Goal: Obtain resource: Download file/media

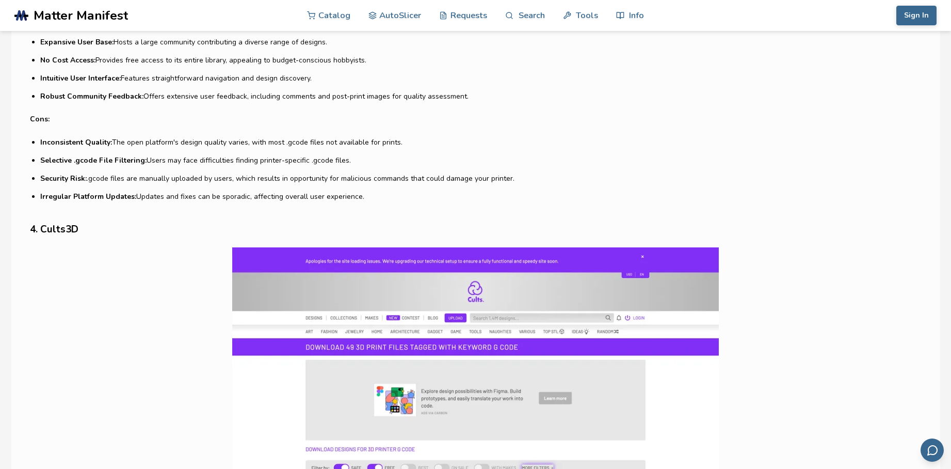
scroll to position [1962, 0]
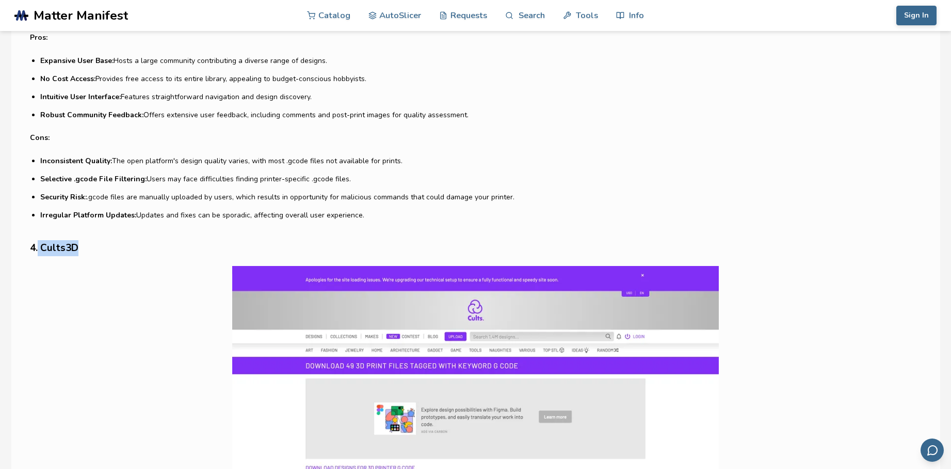
drag, startPoint x: 38, startPoint y: 247, endPoint x: 90, endPoint y: 243, distance: 52.8
click at [90, 243] on h3 "4. Cults3D" at bounding box center [475, 248] width 891 height 16
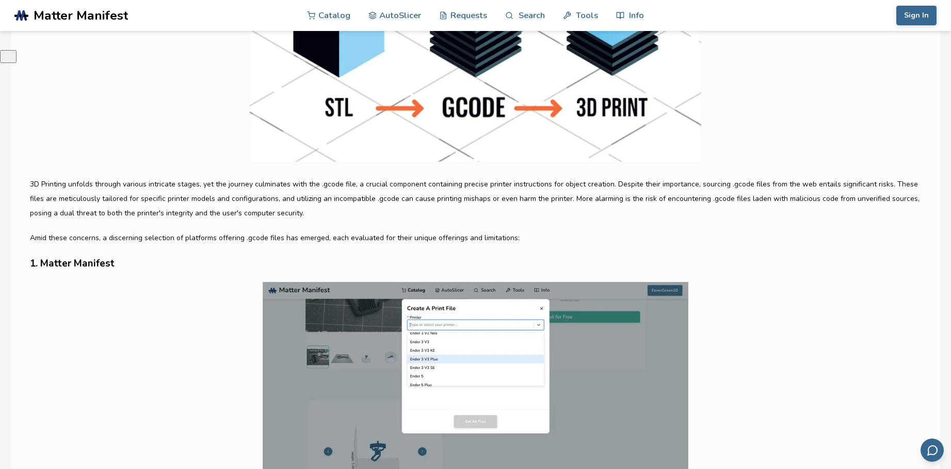
scroll to position [465, 0]
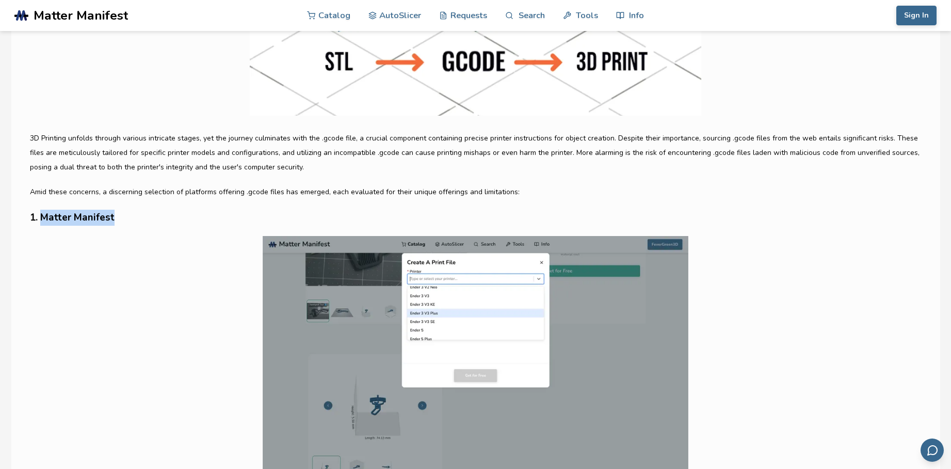
drag, startPoint x: 42, startPoint y: 215, endPoint x: 115, endPoint y: 212, distance: 72.3
click at [115, 212] on h3 "1. Matter Manifest" at bounding box center [475, 218] width 891 height 16
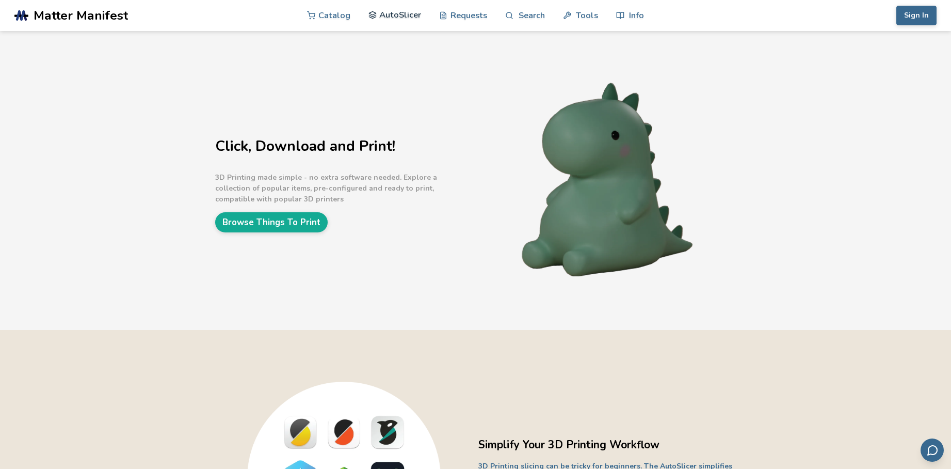
click at [397, 16] on link "AutoSlicer" at bounding box center [395, 14] width 53 height 31
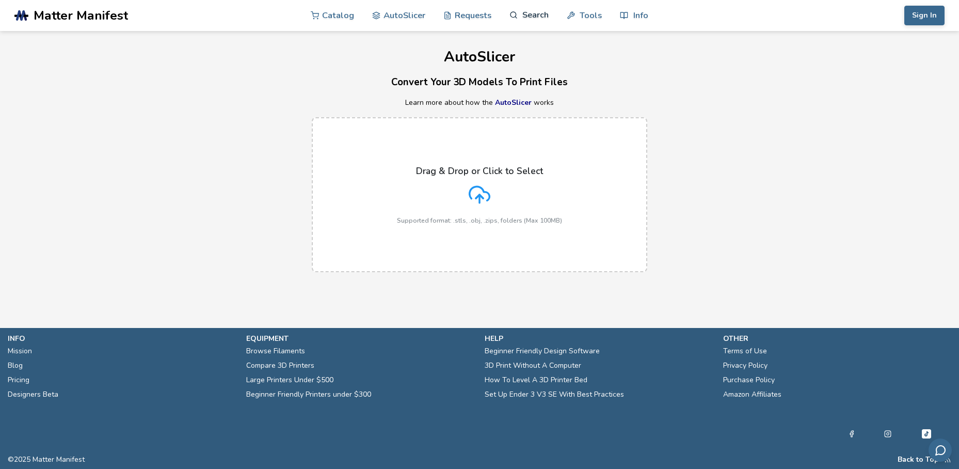
click at [512, 16] on icon at bounding box center [513, 15] width 9 height 9
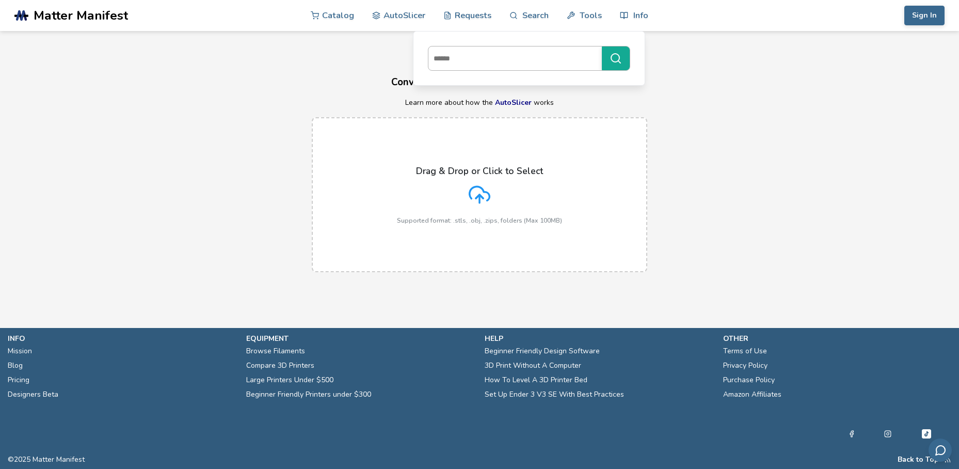
click at [485, 57] on input at bounding box center [512, 58] width 168 height 19
type input "******"
click at [602, 46] on button "******" at bounding box center [616, 58] width 28 height 24
click at [326, 15] on link "Catalog" at bounding box center [332, 14] width 43 height 31
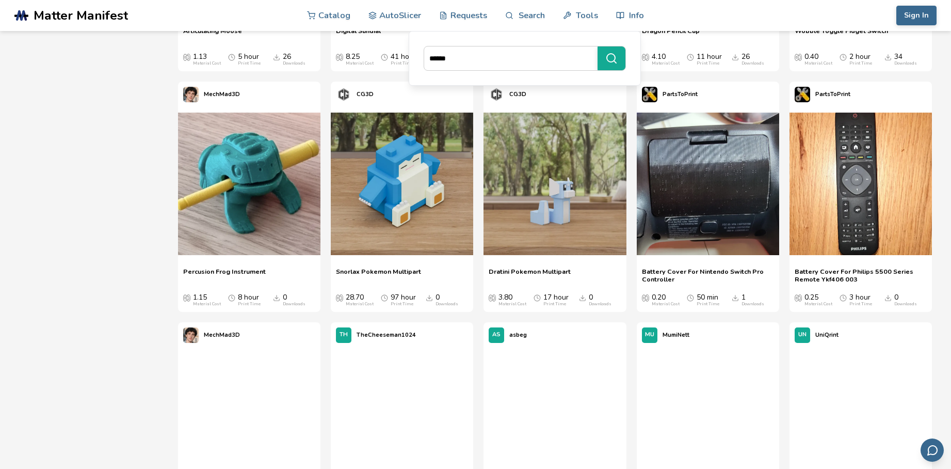
scroll to position [1600, 0]
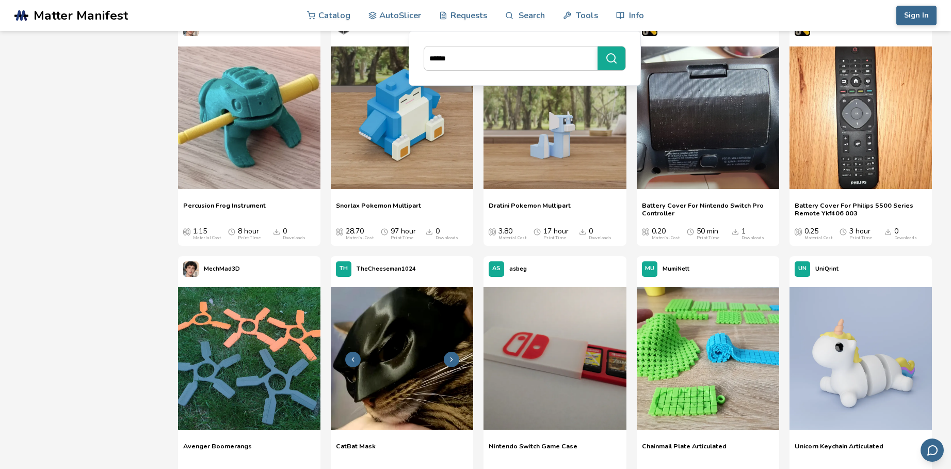
click at [416, 337] on img at bounding box center [402, 358] width 142 height 142
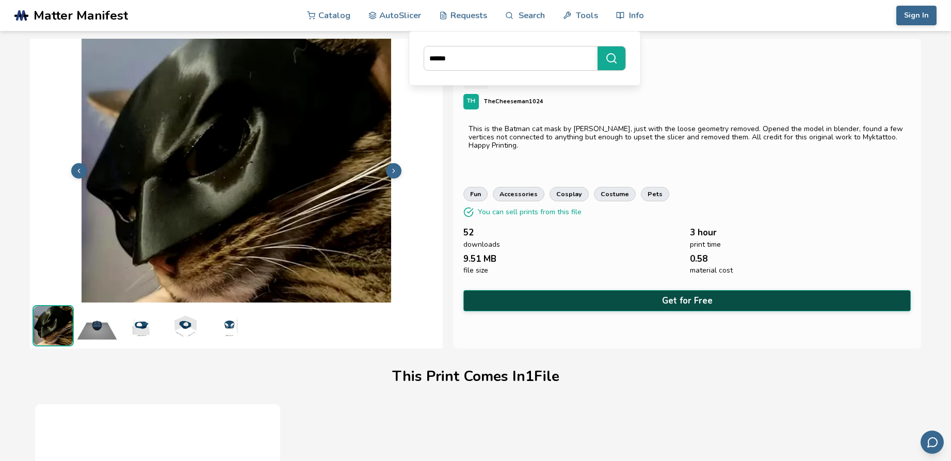
click at [693, 294] on button "Get for Free" at bounding box center [687, 300] width 447 height 21
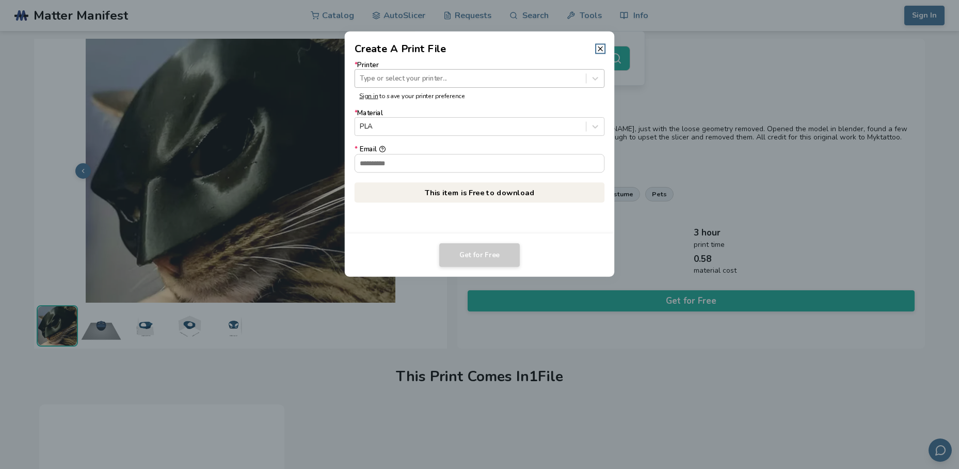
click at [454, 76] on div at bounding box center [470, 78] width 221 height 10
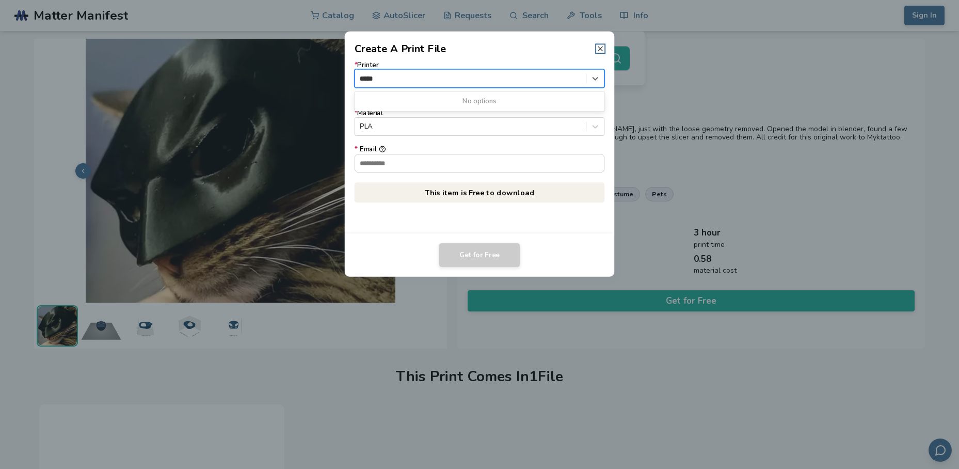
type input "*****"
click at [601, 48] on line at bounding box center [600, 48] width 4 height 4
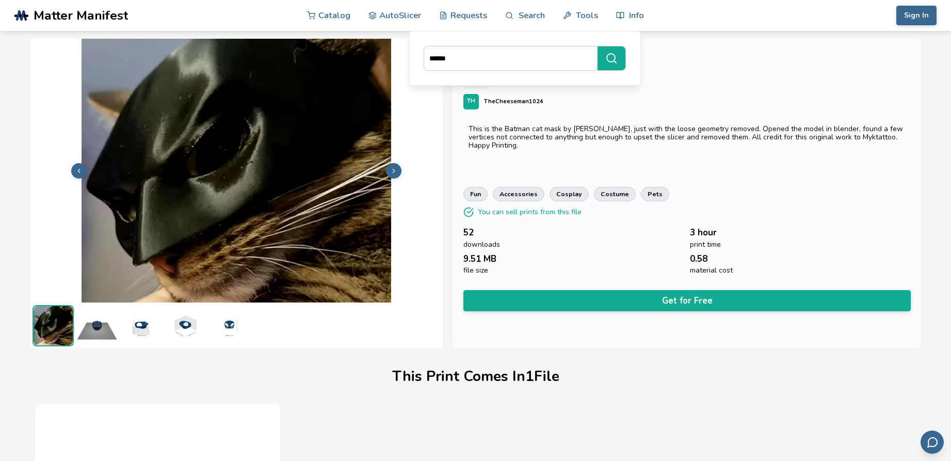
click at [245, 179] on img at bounding box center [236, 170] width 413 height 310
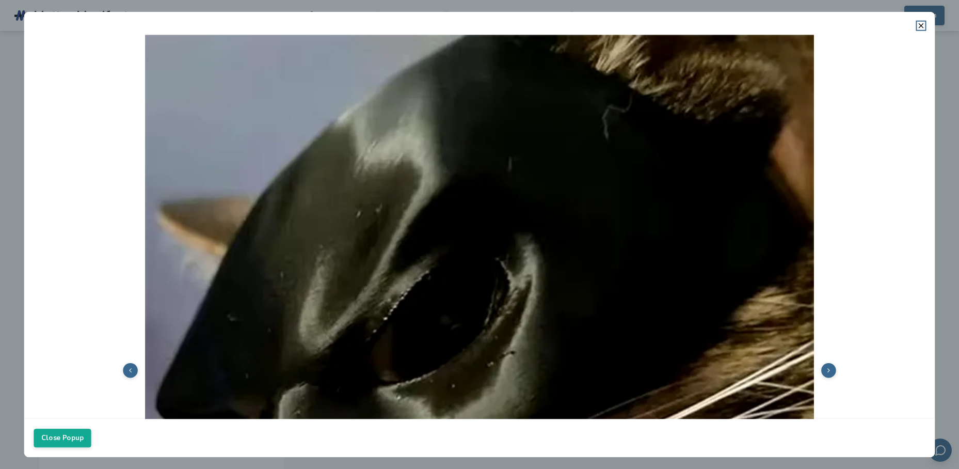
click at [469, 211] on img at bounding box center [479, 369] width 891 height 668
click at [821, 369] on button at bounding box center [828, 370] width 15 height 15
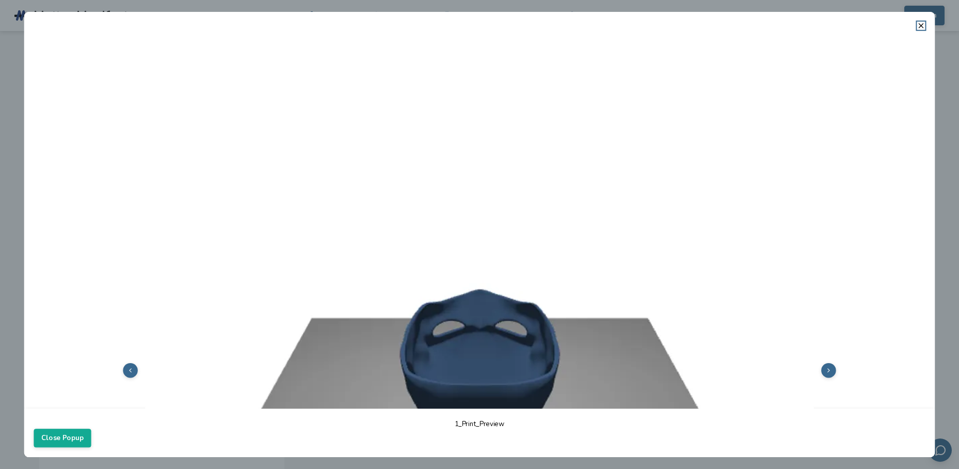
click at [825, 367] on icon at bounding box center [828, 370] width 7 height 7
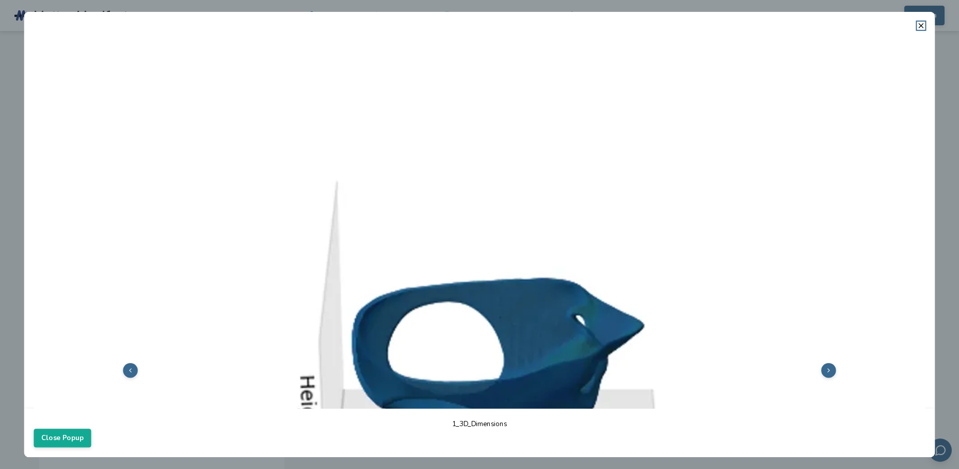
click at [825, 367] on icon at bounding box center [828, 370] width 7 height 7
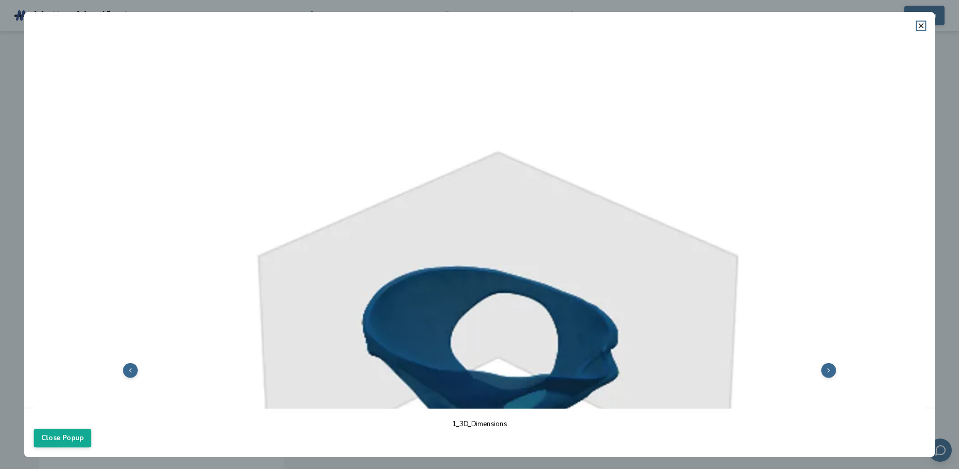
click at [825, 367] on icon at bounding box center [828, 370] width 7 height 7
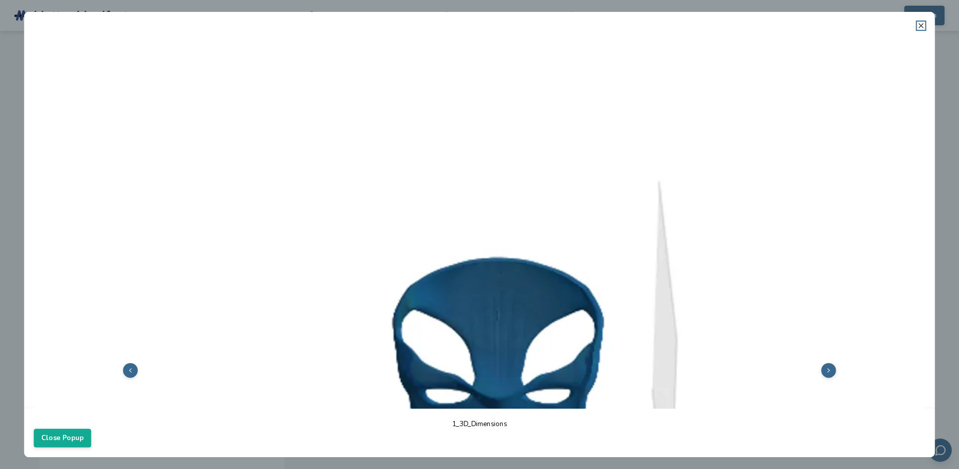
click at [920, 24] on line at bounding box center [921, 26] width 4 height 4
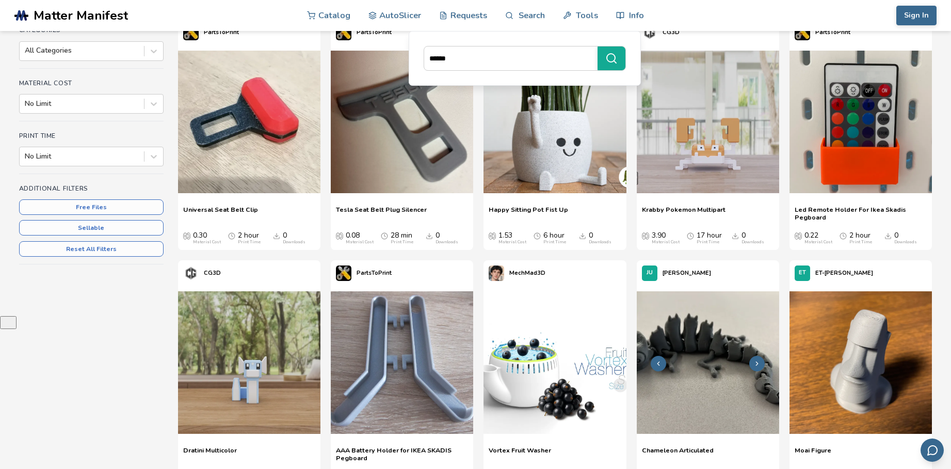
scroll to position [149, 0]
